Goal: Communication & Community: Share content

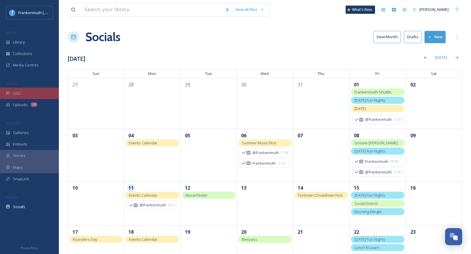
click at [47, 91] on div "UGC" at bounding box center [29, 93] width 59 height 11
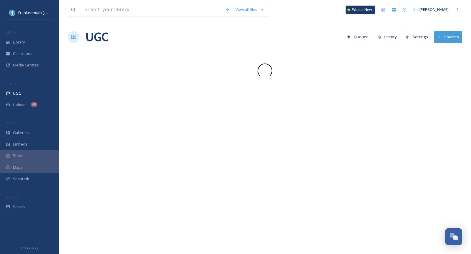
click at [47, 91] on div "UGC" at bounding box center [29, 93] width 59 height 11
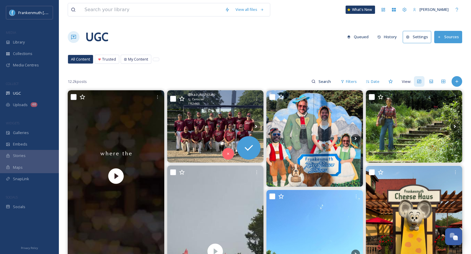
click at [224, 119] on img at bounding box center [215, 126] width 96 height 72
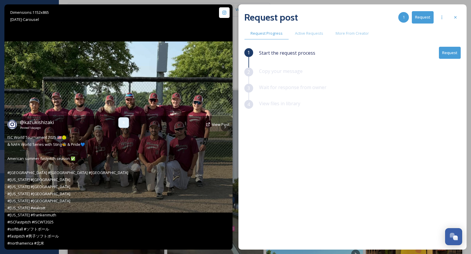
click at [121, 123] on div at bounding box center [123, 122] width 11 height 11
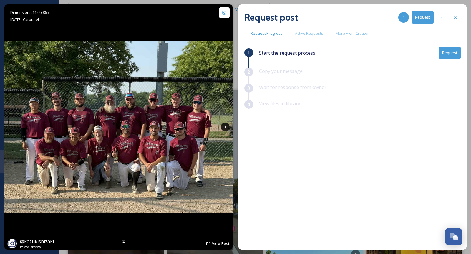
click at [227, 127] on icon at bounding box center [225, 127] width 9 height 9
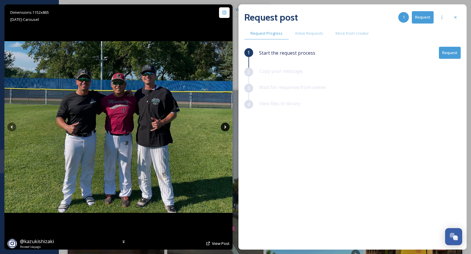
click at [227, 127] on icon at bounding box center [225, 127] width 9 height 9
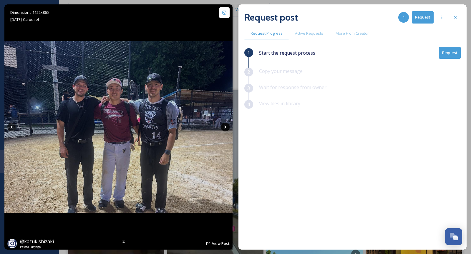
click at [227, 127] on icon at bounding box center [225, 127] width 9 height 9
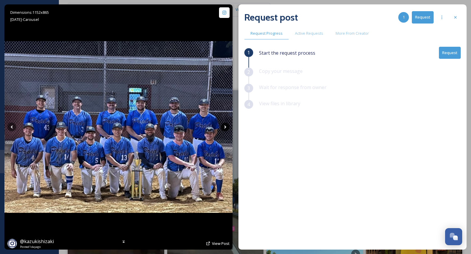
click at [227, 127] on icon at bounding box center [225, 127] width 9 height 9
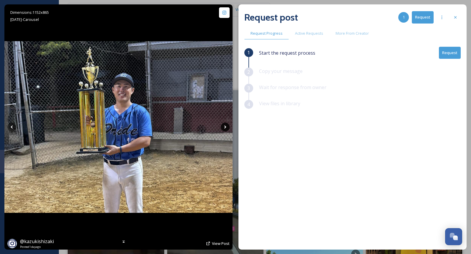
click at [227, 127] on icon at bounding box center [225, 127] width 9 height 9
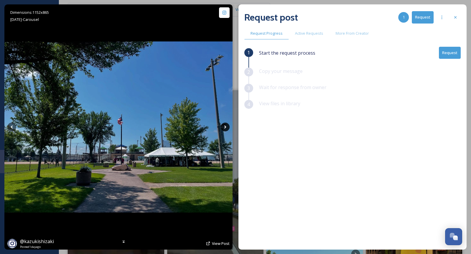
click at [225, 127] on icon at bounding box center [225, 127] width 9 height 9
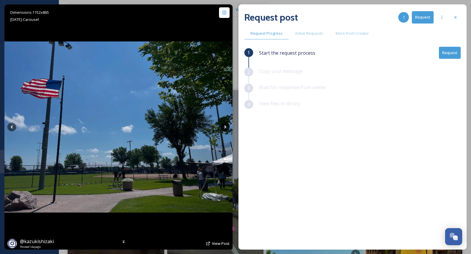
click at [225, 127] on icon at bounding box center [225, 127] width 9 height 9
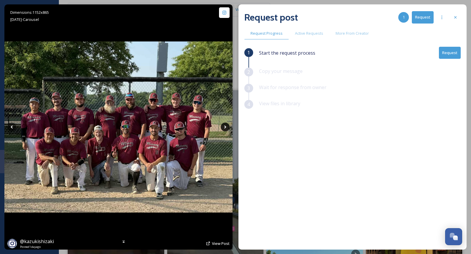
click at [225, 127] on icon at bounding box center [225, 127] width 9 height 9
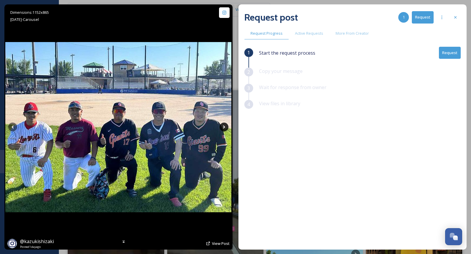
click at [225, 127] on icon at bounding box center [223, 127] width 9 height 9
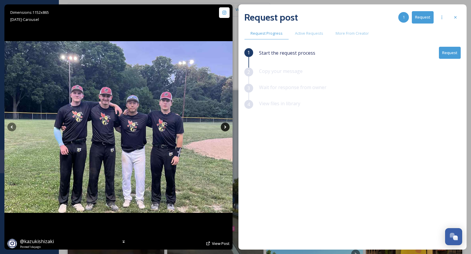
click at [225, 127] on icon at bounding box center [225, 127] width 2 height 3
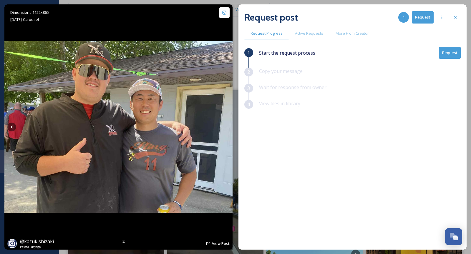
click at [225, 127] on icon at bounding box center [225, 127] width 2 height 3
click at [454, 18] on icon at bounding box center [455, 17] width 5 height 5
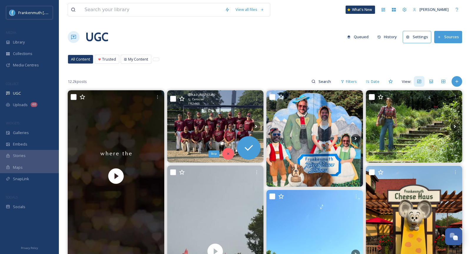
click at [229, 151] on div "Skip" at bounding box center [228, 154] width 12 height 12
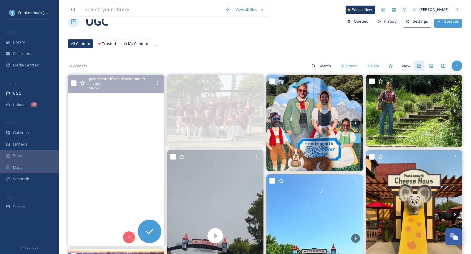
scroll to position [37, 0]
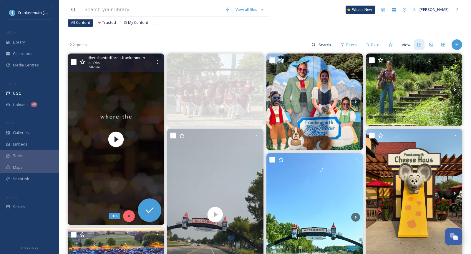
click at [127, 214] on icon at bounding box center [129, 216] width 4 height 4
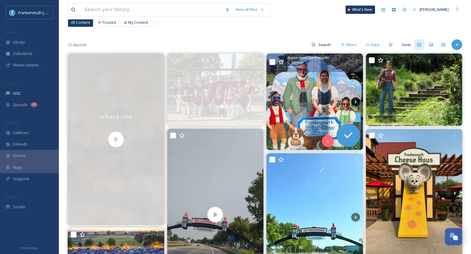
click at [357, 102] on icon at bounding box center [355, 101] width 9 height 9
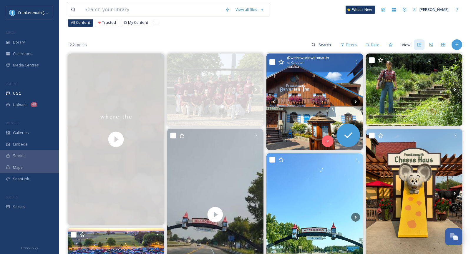
click at [357, 102] on icon at bounding box center [355, 101] width 9 height 9
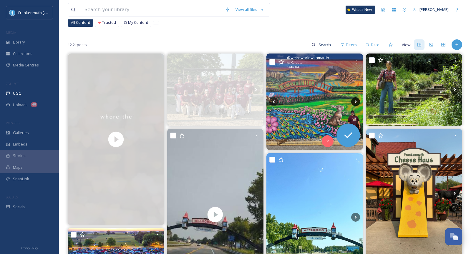
click at [357, 102] on icon at bounding box center [355, 101] width 9 height 9
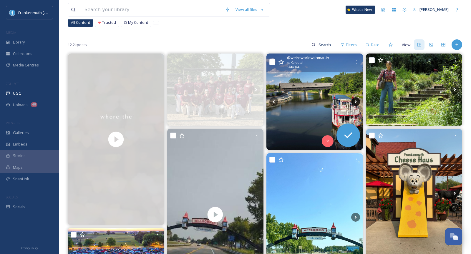
click at [356, 102] on icon at bounding box center [355, 101] width 9 height 9
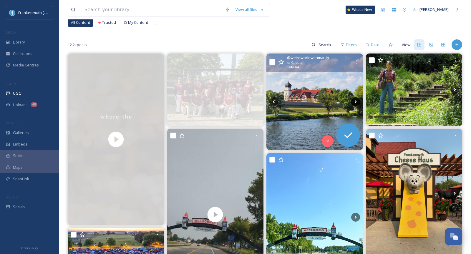
click at [356, 102] on icon at bounding box center [355, 101] width 9 height 9
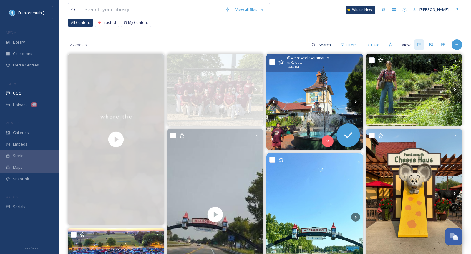
click at [322, 101] on img at bounding box center [314, 102] width 96 height 96
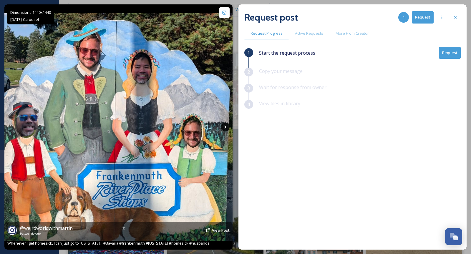
click at [224, 129] on icon at bounding box center [225, 127] width 9 height 9
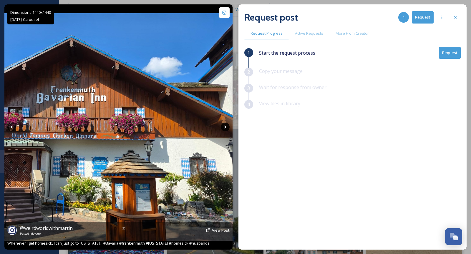
click at [224, 129] on icon at bounding box center [225, 127] width 9 height 9
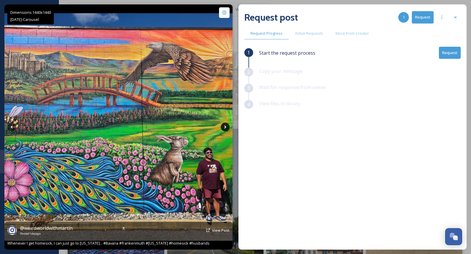
click at [224, 129] on icon at bounding box center [225, 127] width 9 height 9
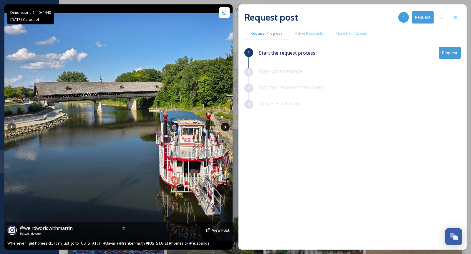
click at [224, 129] on icon at bounding box center [225, 127] width 9 height 9
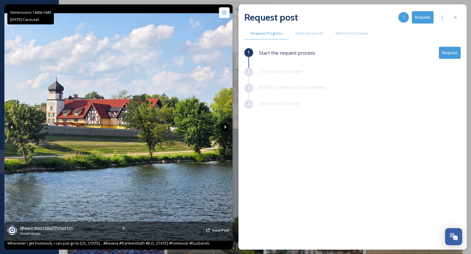
click at [224, 129] on icon at bounding box center [225, 127] width 9 height 9
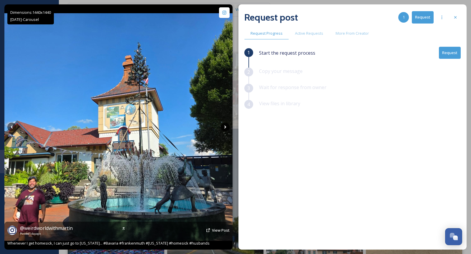
click at [224, 129] on icon at bounding box center [225, 127] width 9 height 9
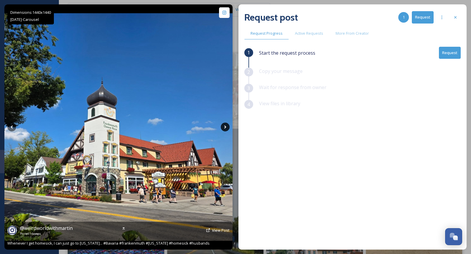
click at [224, 129] on icon at bounding box center [225, 127] width 9 height 9
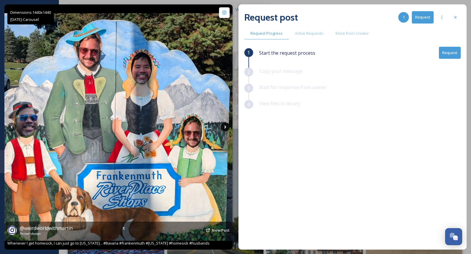
click at [224, 129] on icon at bounding box center [225, 127] width 9 height 9
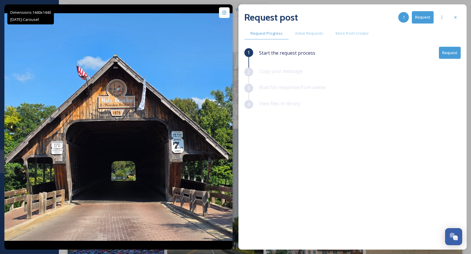
click at [453, 49] on button "Request" at bounding box center [450, 53] width 22 height 12
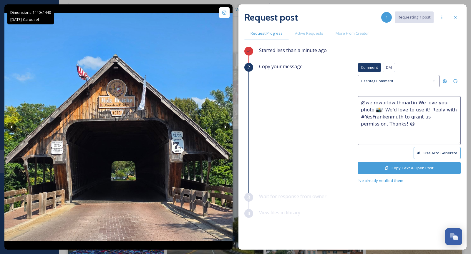
click at [453, 103] on textarea "@weirdworldwithmartin We love your photo 📸! We'd love to use it! Reply with #Ye…" at bounding box center [408, 120] width 103 height 49
click at [407, 109] on textarea "@weirdworldwithmartin We love your photos 📸! We'd love to use it! Reply with #Y…" at bounding box center [408, 120] width 103 height 49
type textarea "@weirdworldwithmartin We love your photos 📸! We'd love to use them! Reply with …"
click at [423, 171] on button "Copy Text & Open Post" at bounding box center [408, 168] width 103 height 12
